Goal: Communication & Community: Answer question/provide support

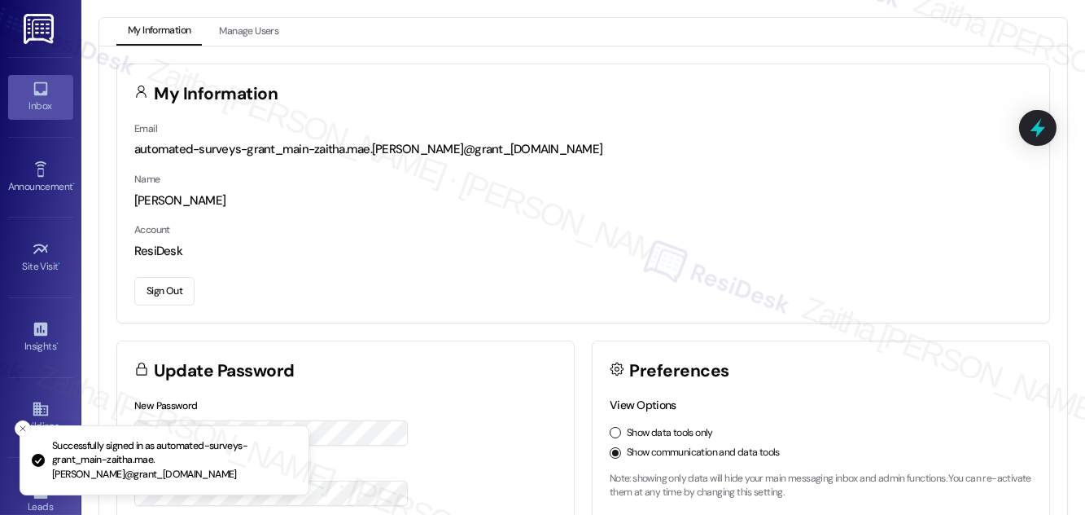
click at [25, 110] on div "Inbox" at bounding box center [40, 106] width 81 height 16
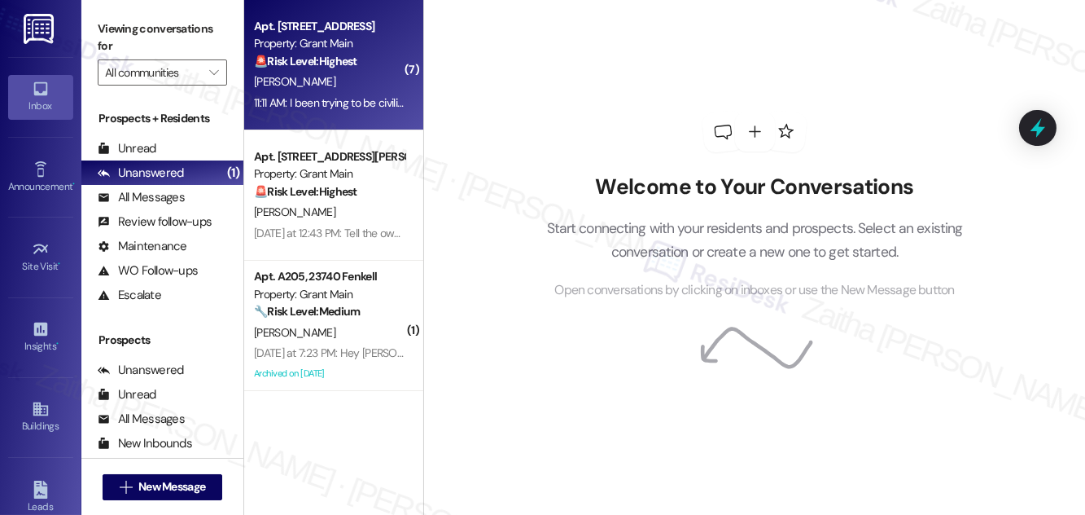
click at [347, 94] on div "11:11 AM: I been trying to be civilize I can't take a shower run water to long …" at bounding box center [329, 103] width 154 height 20
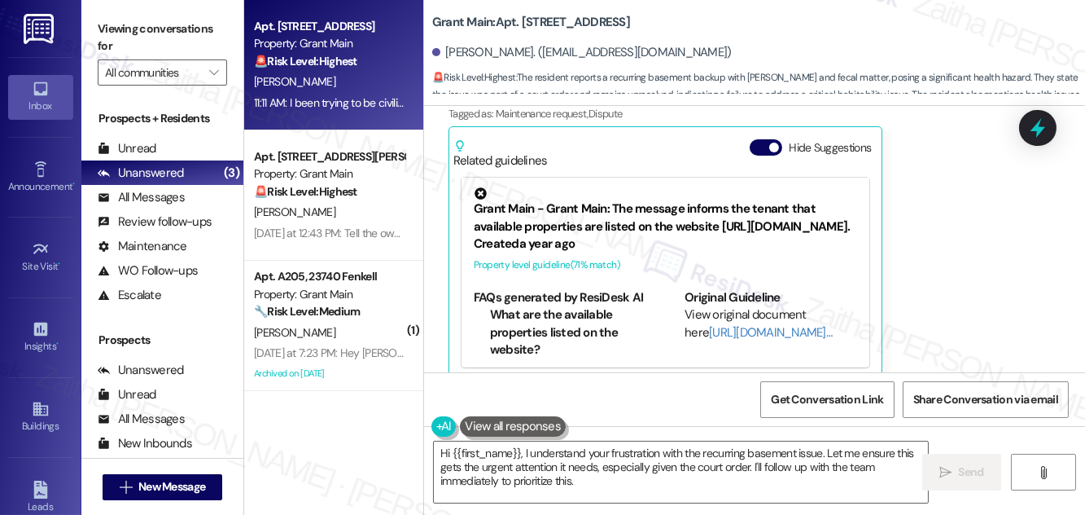
scroll to position [4300, 0]
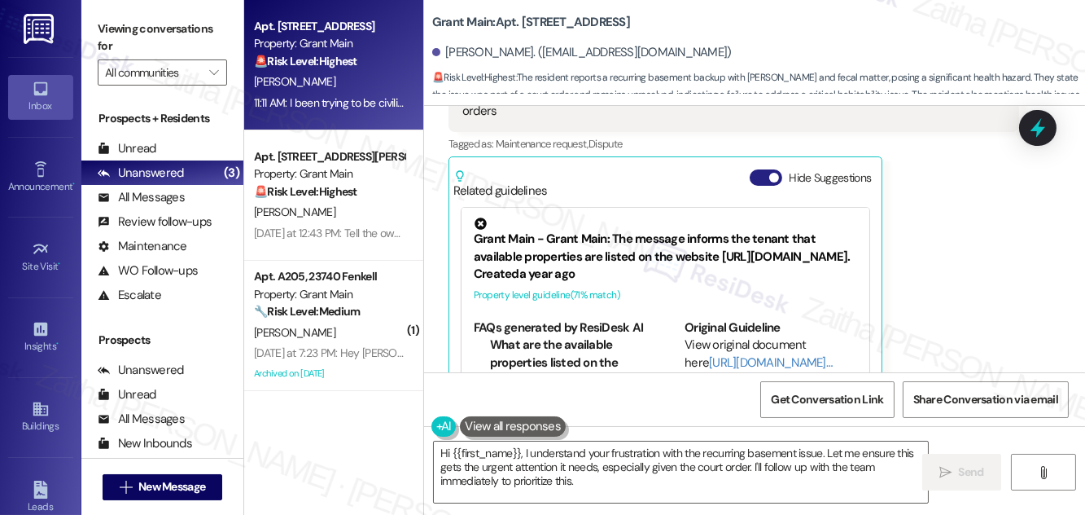
click at [763, 169] on button "Hide Suggestions" at bounding box center [766, 177] width 33 height 16
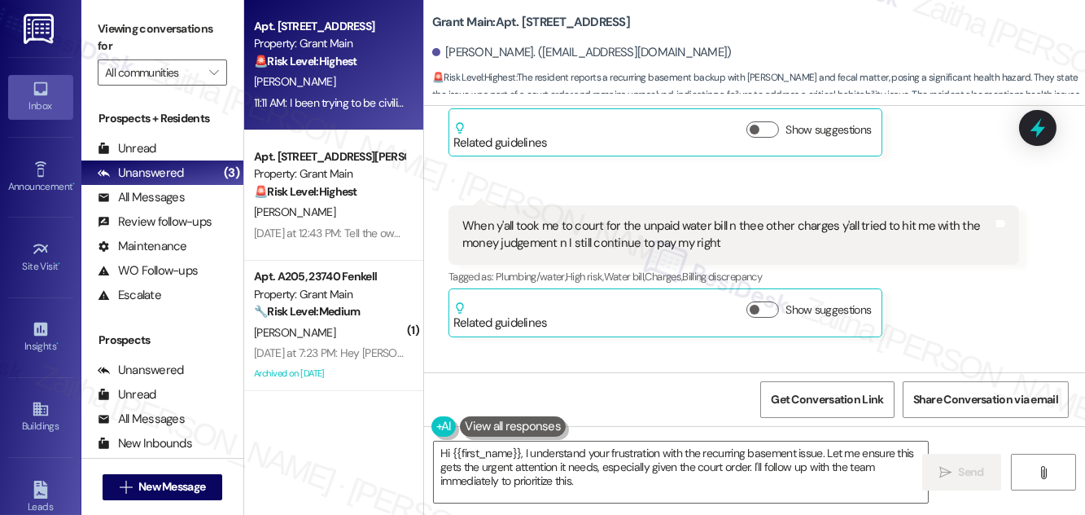
scroll to position [4464, 0]
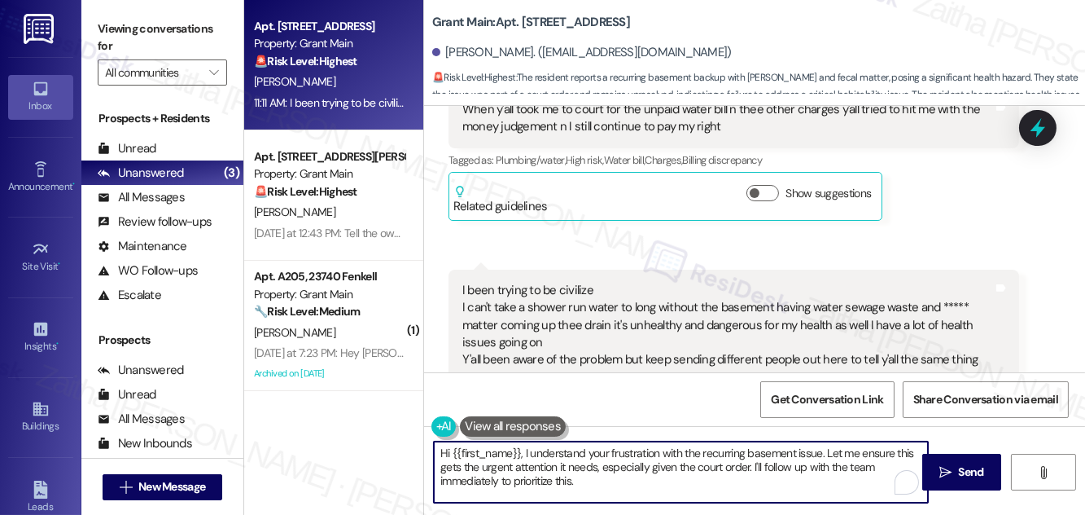
drag, startPoint x: 827, startPoint y: 450, endPoint x: 834, endPoint y: 477, distance: 27.7
click at [834, 477] on textarea "Hi {{first_name}}, I understand your frustration with the recurring basement is…" at bounding box center [681, 471] width 494 height 61
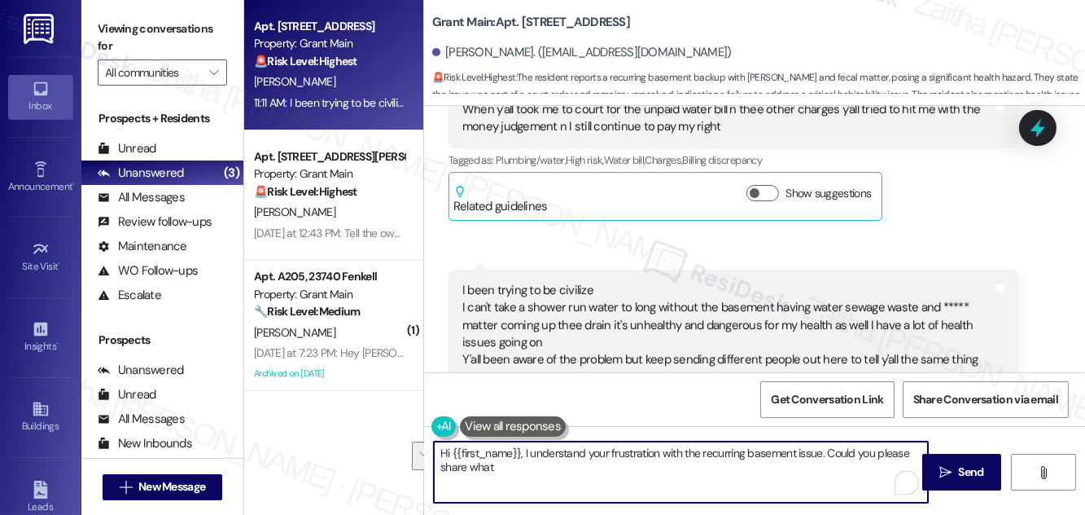
drag, startPoint x: 879, startPoint y: 451, endPoint x: 875, endPoint y: 471, distance: 20.0
click at [875, 471] on textarea "Hi {{first_name}}, I understand your frustration with the recurring basement is…" at bounding box center [681, 471] width 494 height 61
click at [826, 456] on textarea "Hi {{first_name}}, I understand your frustration with the recurring basement is…" at bounding box center [681, 471] width 494 height 61
click at [742, 471] on textarea "Hi {{first_name}}, I understand your frustration with the recurring basement is…" at bounding box center [681, 471] width 494 height 61
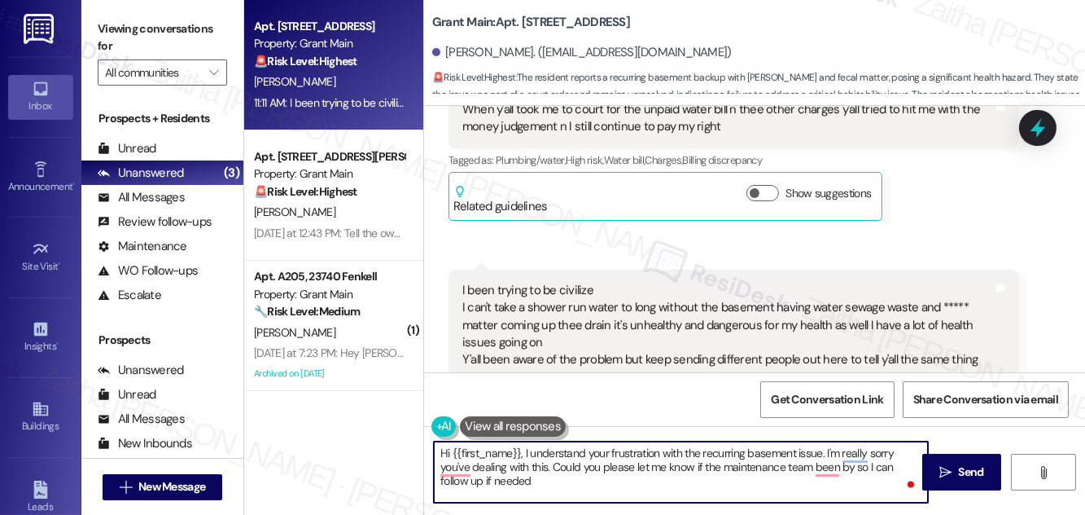
type textarea "Hi {{first_name}}, I understand your frustration with the recurring basement is…"
drag, startPoint x: 438, startPoint y: 449, endPoint x: 565, endPoint y: 487, distance: 132.4
click at [565, 487] on textarea "Hi {{first_name}}, I understand your frustration with the recurring basement is…" at bounding box center [681, 471] width 494 height 61
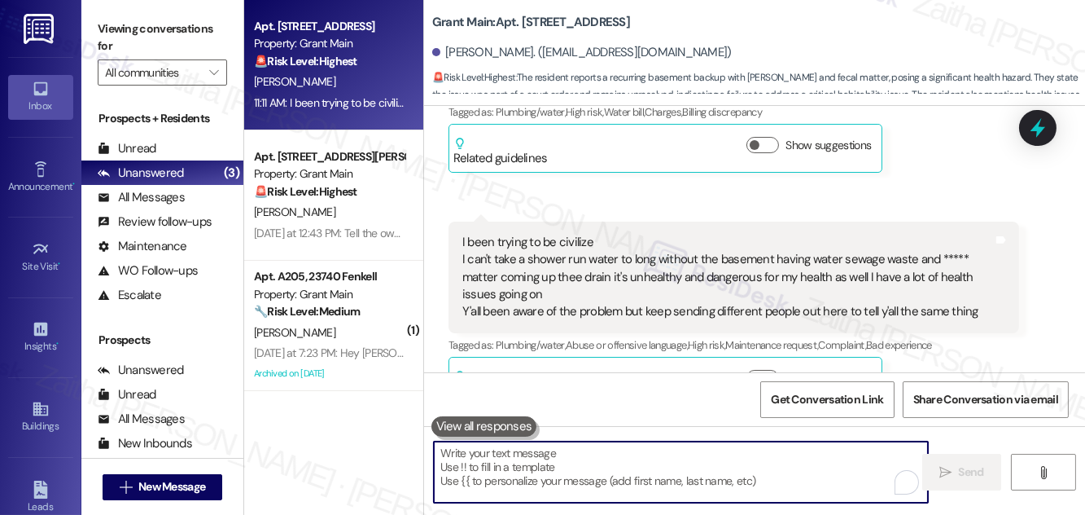
scroll to position [4538, 0]
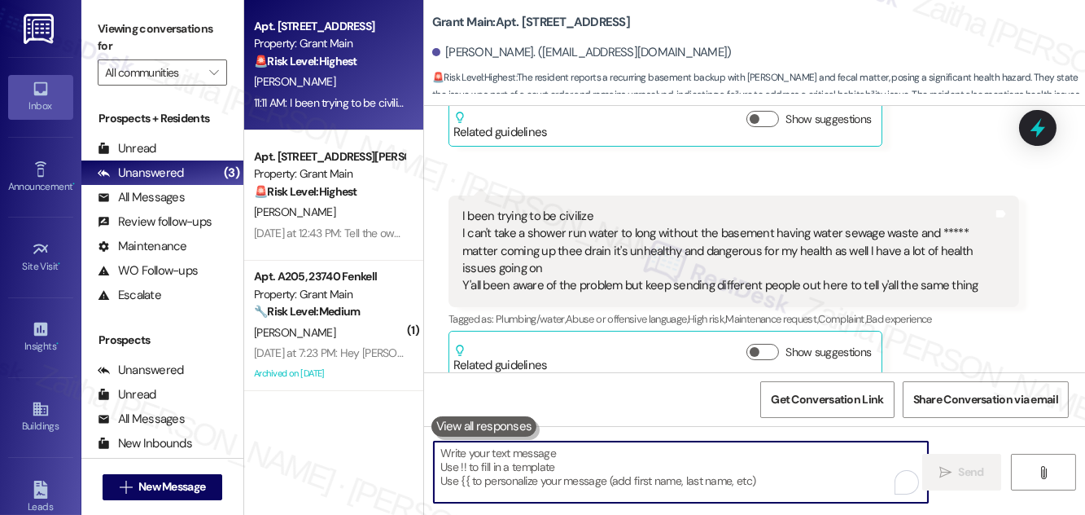
click at [550, 453] on textarea "To enrich screen reader interactions, please activate Accessibility in Grammarl…" at bounding box center [681, 471] width 494 height 61
paste textarea "Hi {{first_name}}, I completely understand your frustration with the recurring …"
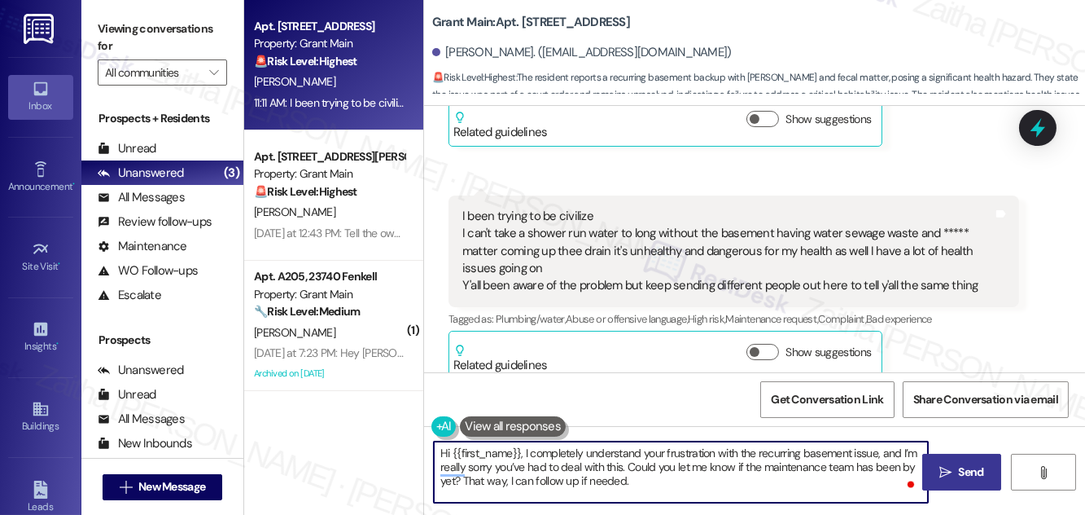
type textarea "Hi {{first_name}}, I completely understand your frustration with the recurring …"
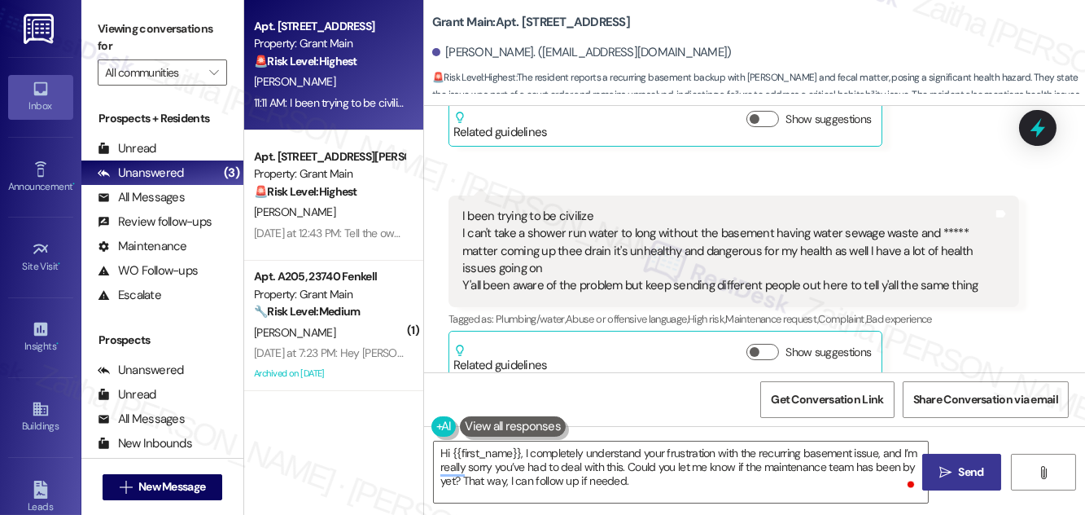
click at [956, 463] on span "Send" at bounding box center [972, 471] width 32 height 17
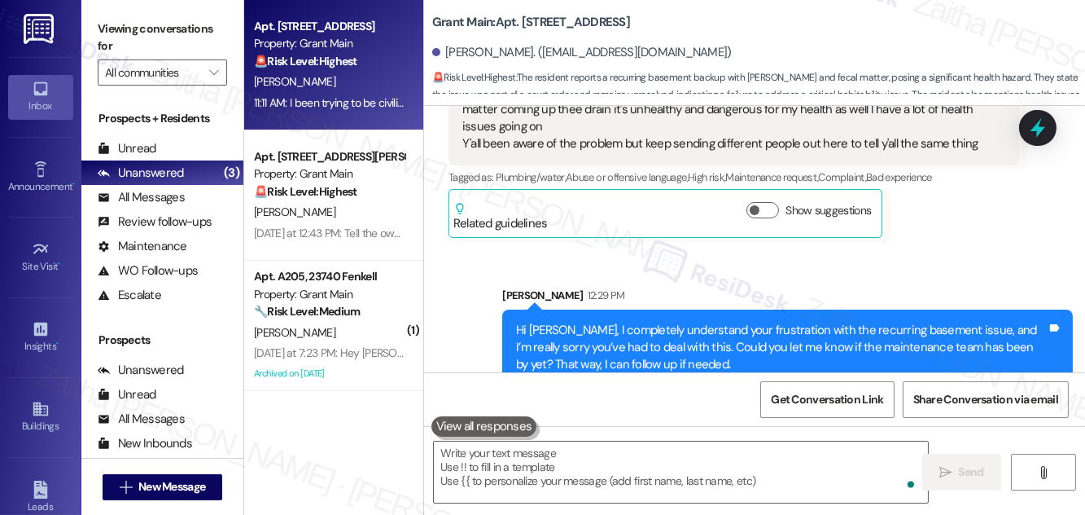
scroll to position [4686, 0]
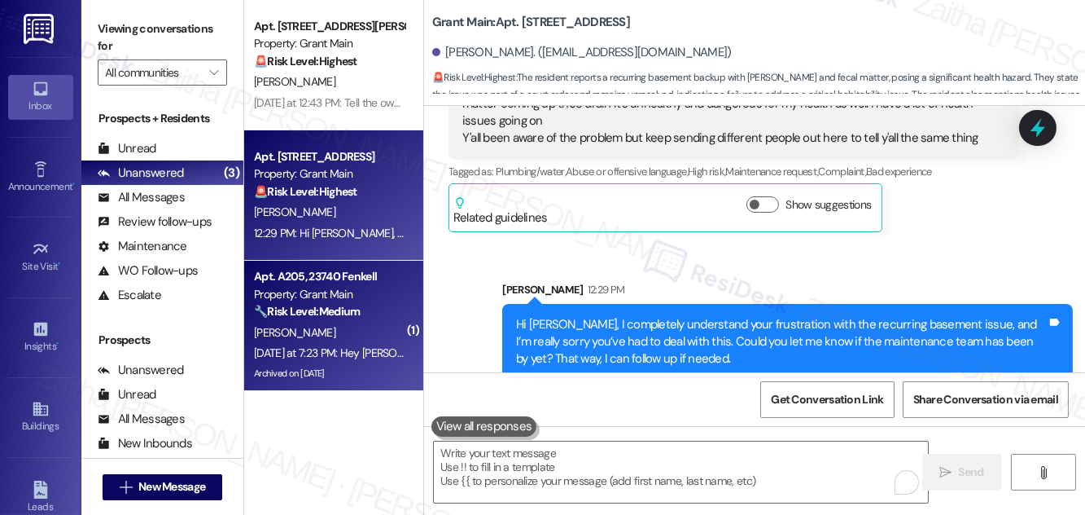
click at [366, 335] on div "[PERSON_NAME]" at bounding box center [329, 332] width 154 height 20
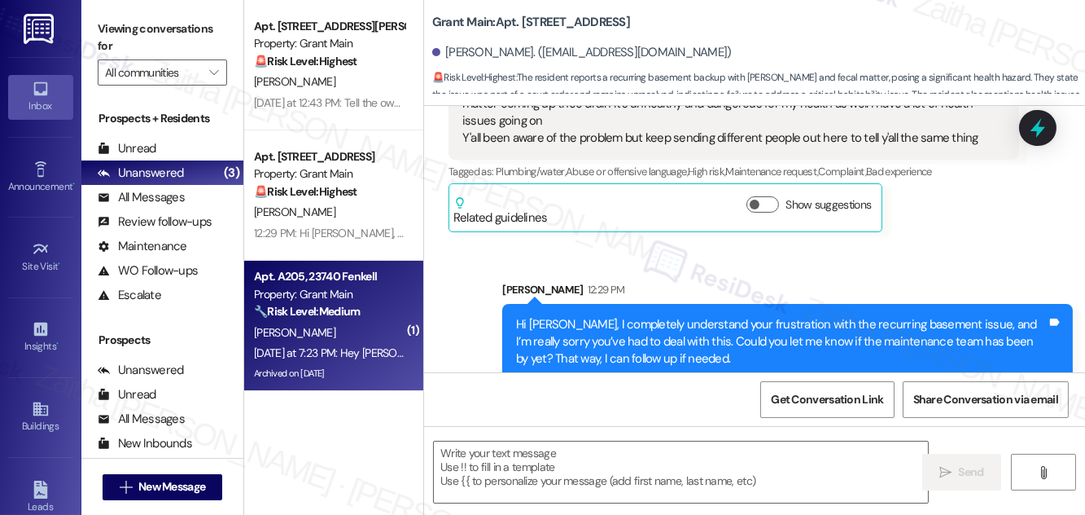
type textarea "Fetching suggested responses. Please feel free to read through the conversation…"
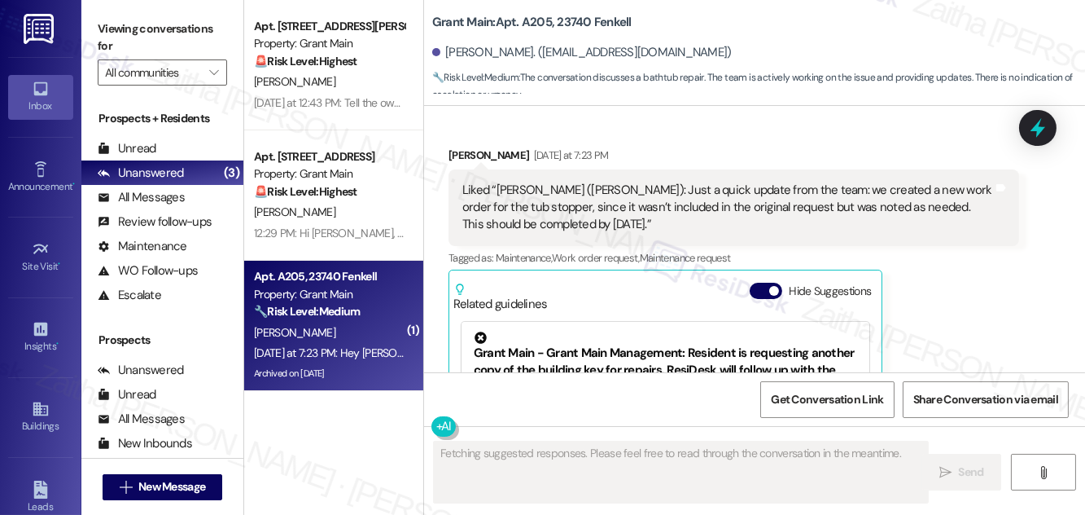
scroll to position [7972, 0]
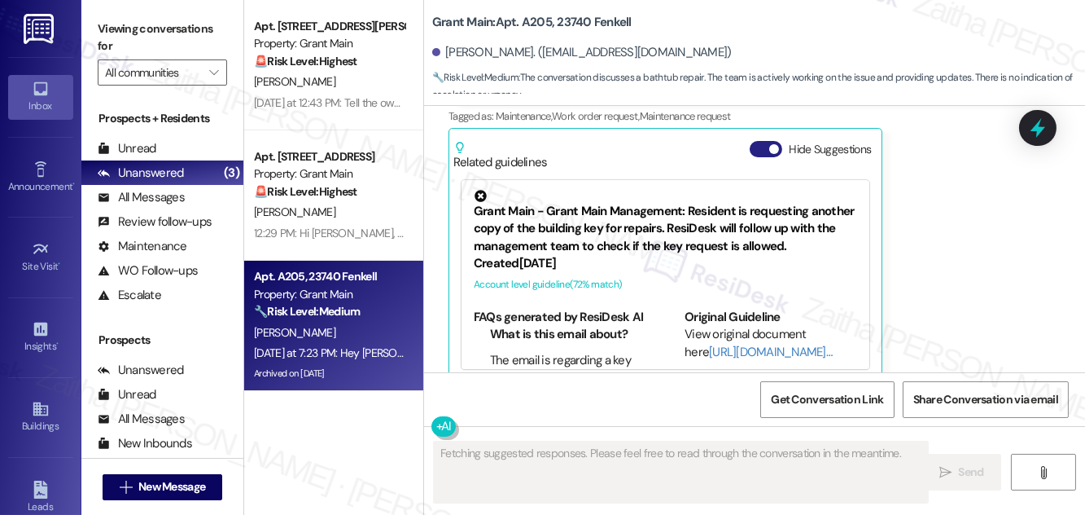
click at [762, 141] on button "Hide Suggestions" at bounding box center [766, 149] width 33 height 16
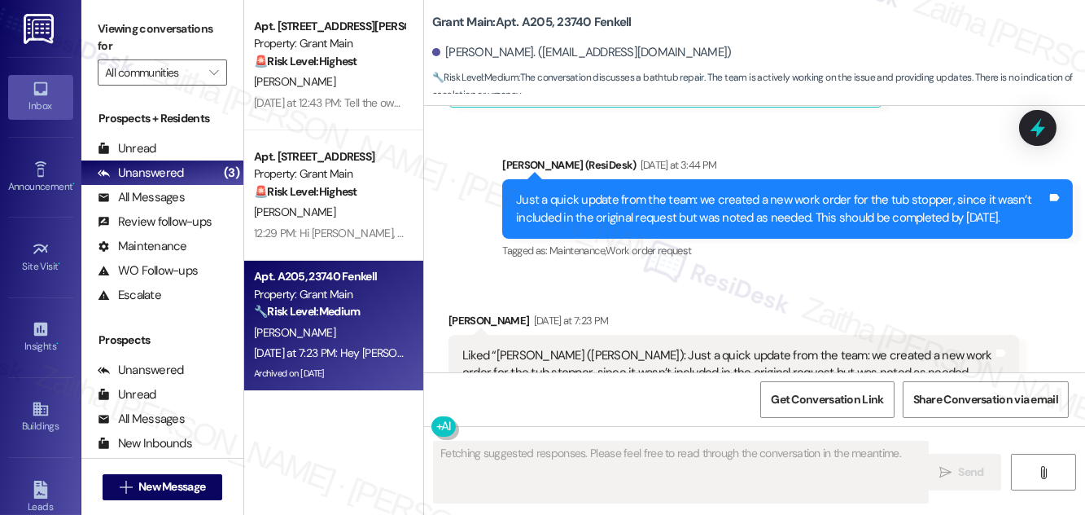
scroll to position [7552, 0]
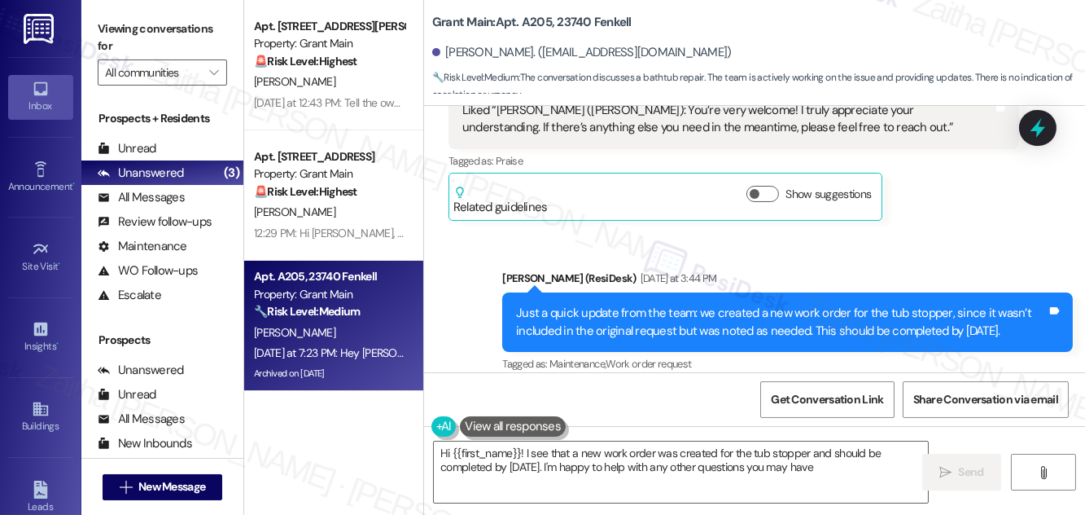
type textarea "Hi {{first_name}}! I see that a new work order was created for the tub stopper …"
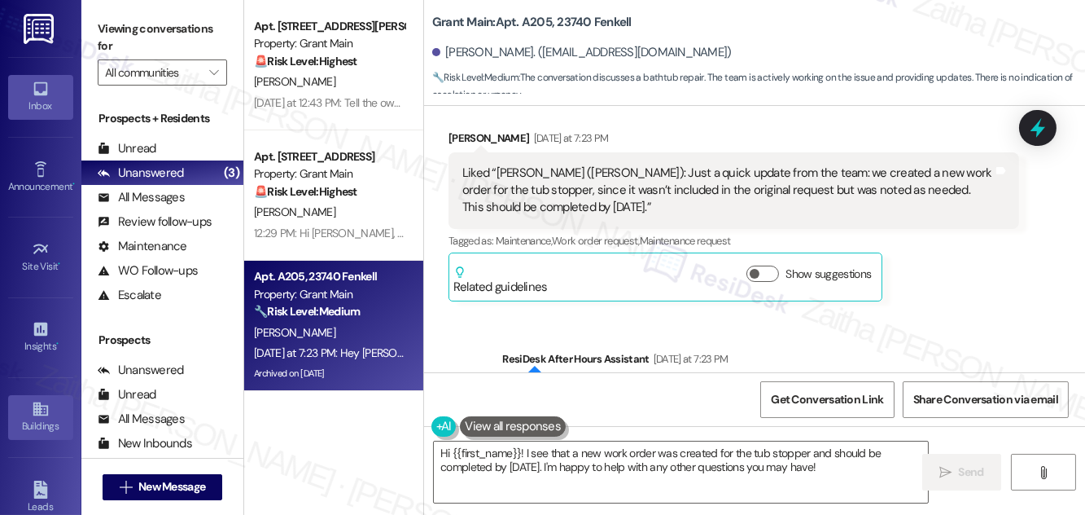
scroll to position [256, 0]
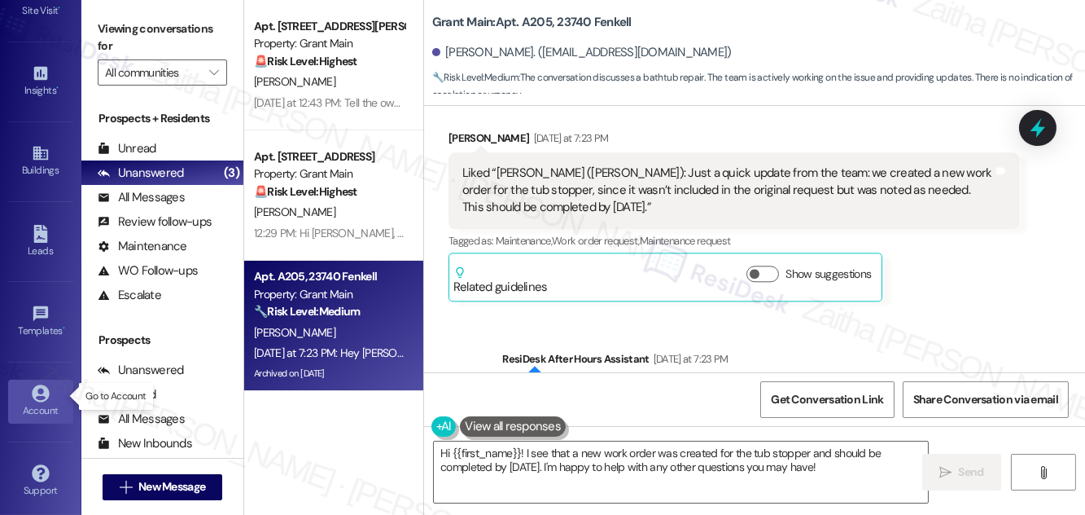
click at [37, 407] on div "Account" at bounding box center [40, 410] width 81 height 16
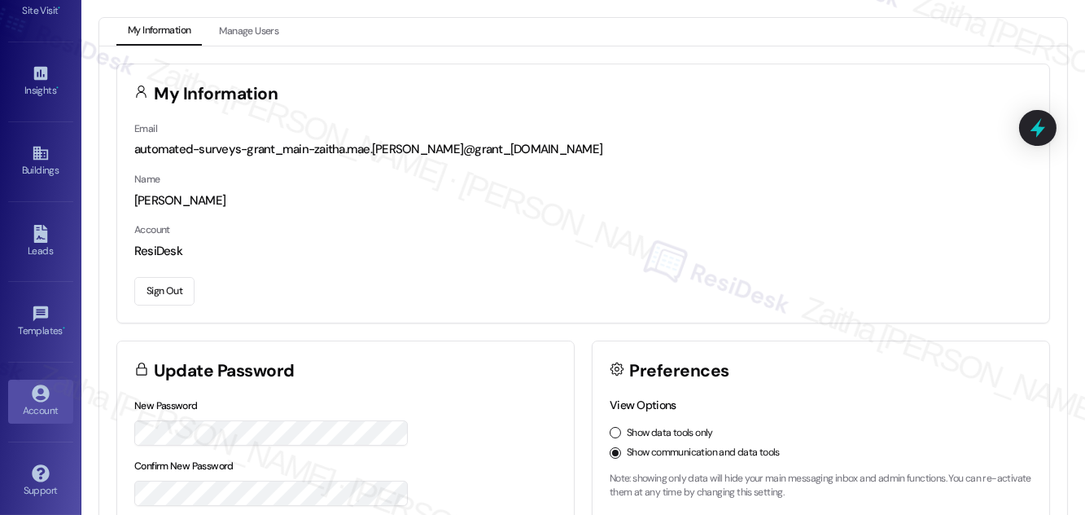
click at [158, 291] on button "Sign Out" at bounding box center [164, 291] width 60 height 29
